Goal: Navigation & Orientation: Find specific page/section

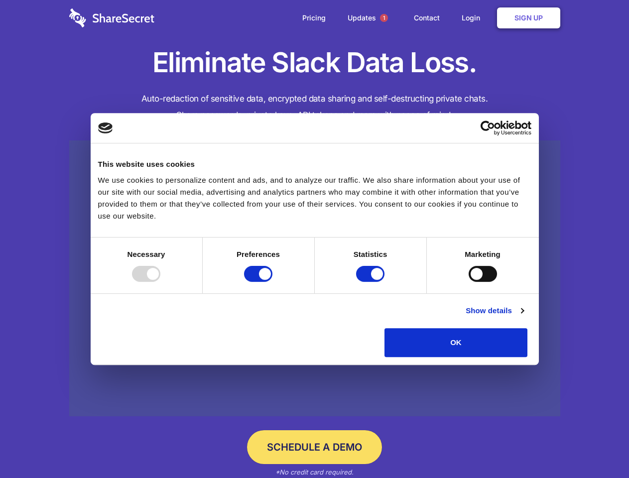
click at [160, 282] on div at bounding box center [146, 274] width 28 height 16
click at [272, 282] on input "Preferences" at bounding box center [258, 274] width 28 height 16
checkbox input "false"
click at [371, 282] on input "Statistics" at bounding box center [370, 274] width 28 height 16
checkbox input "false"
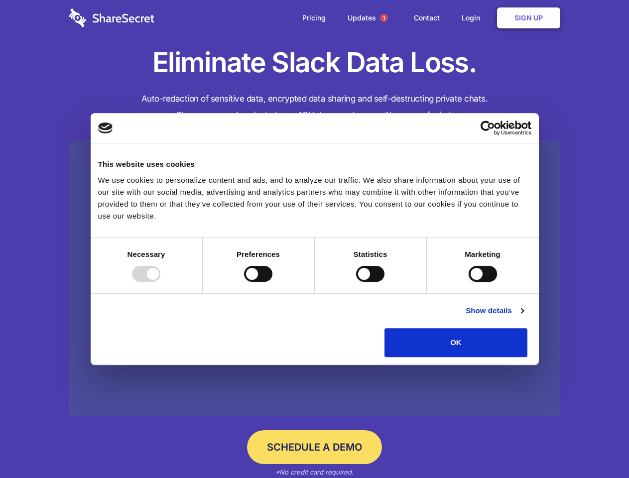
click at [468, 282] on input "Marketing" at bounding box center [482, 274] width 28 height 16
checkbox input "true"
click at [523, 317] on link "Show details" at bounding box center [494, 311] width 58 height 12
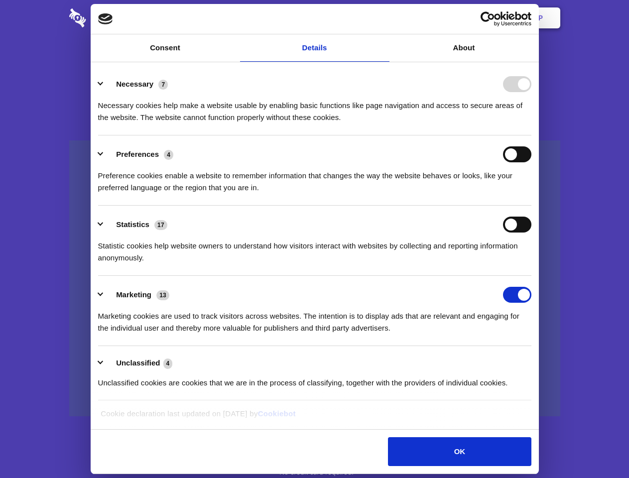
click at [550, 360] on body "Consent Details [#IABV2SETTINGS#] About This website uses cookies We use cookie…" at bounding box center [314, 239] width 629 height 478
click at [383, 18] on span "1" at bounding box center [384, 18] width 8 height 8
